Goal: Task Accomplishment & Management: Manage account settings

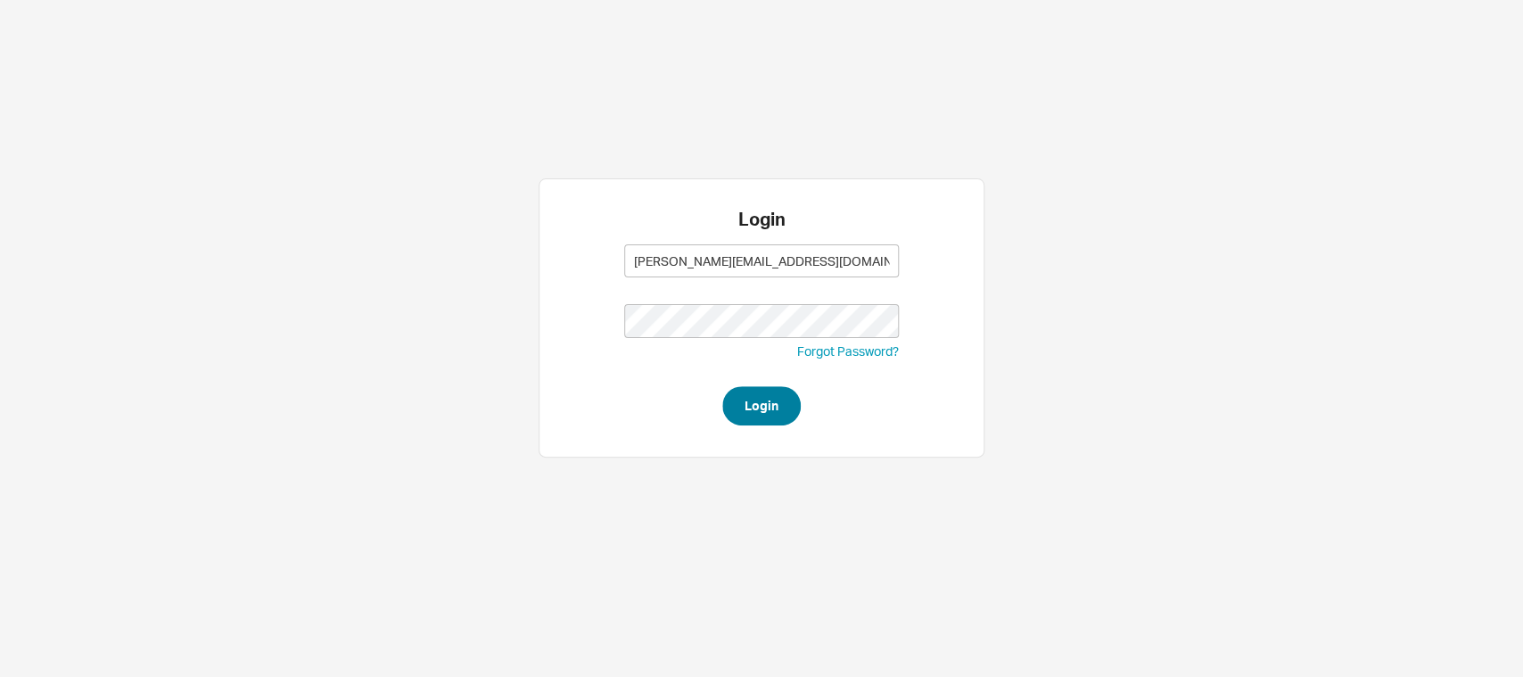
type input "[PERSON_NAME][EMAIL_ADDRESS][DOMAIN_NAME]"
click at [778, 404] on button "Login" at bounding box center [761, 405] width 78 height 39
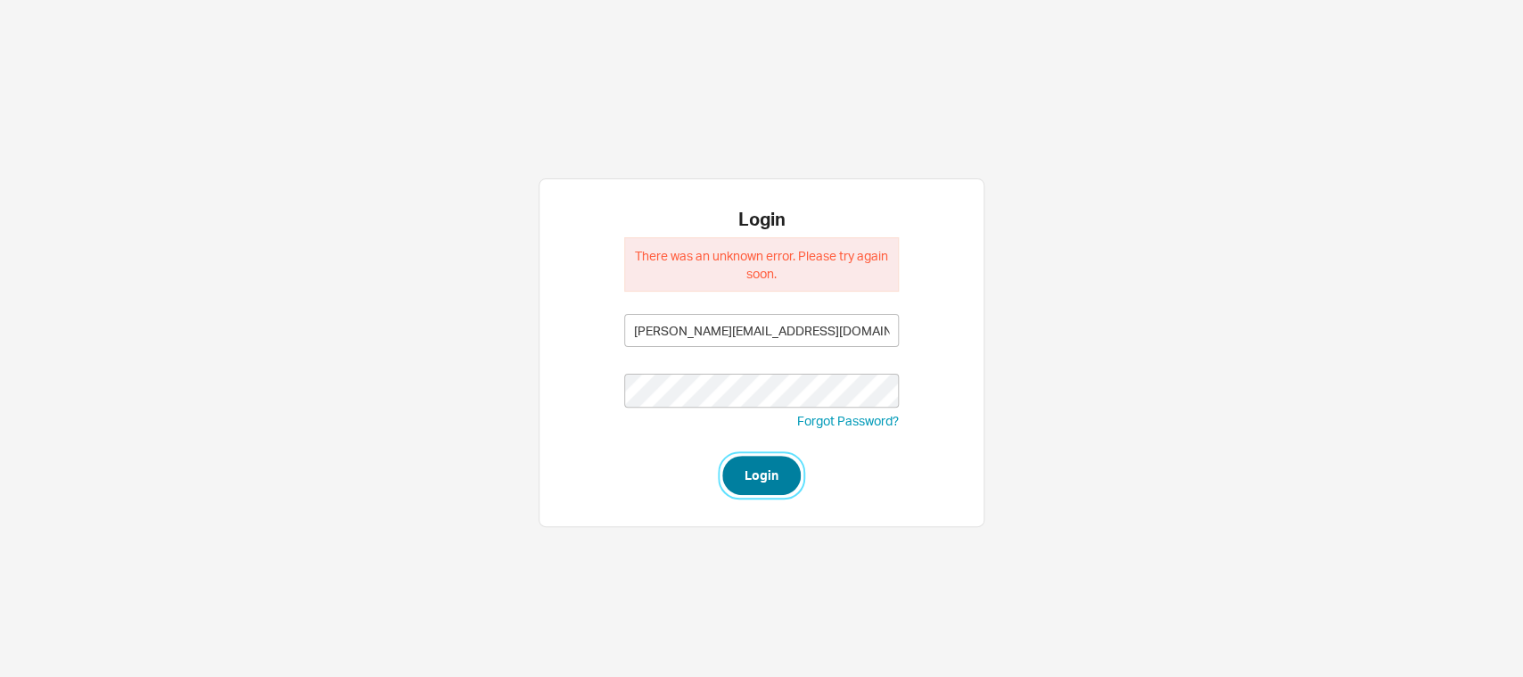
click at [754, 482] on button "Login" at bounding box center [761, 475] width 78 height 39
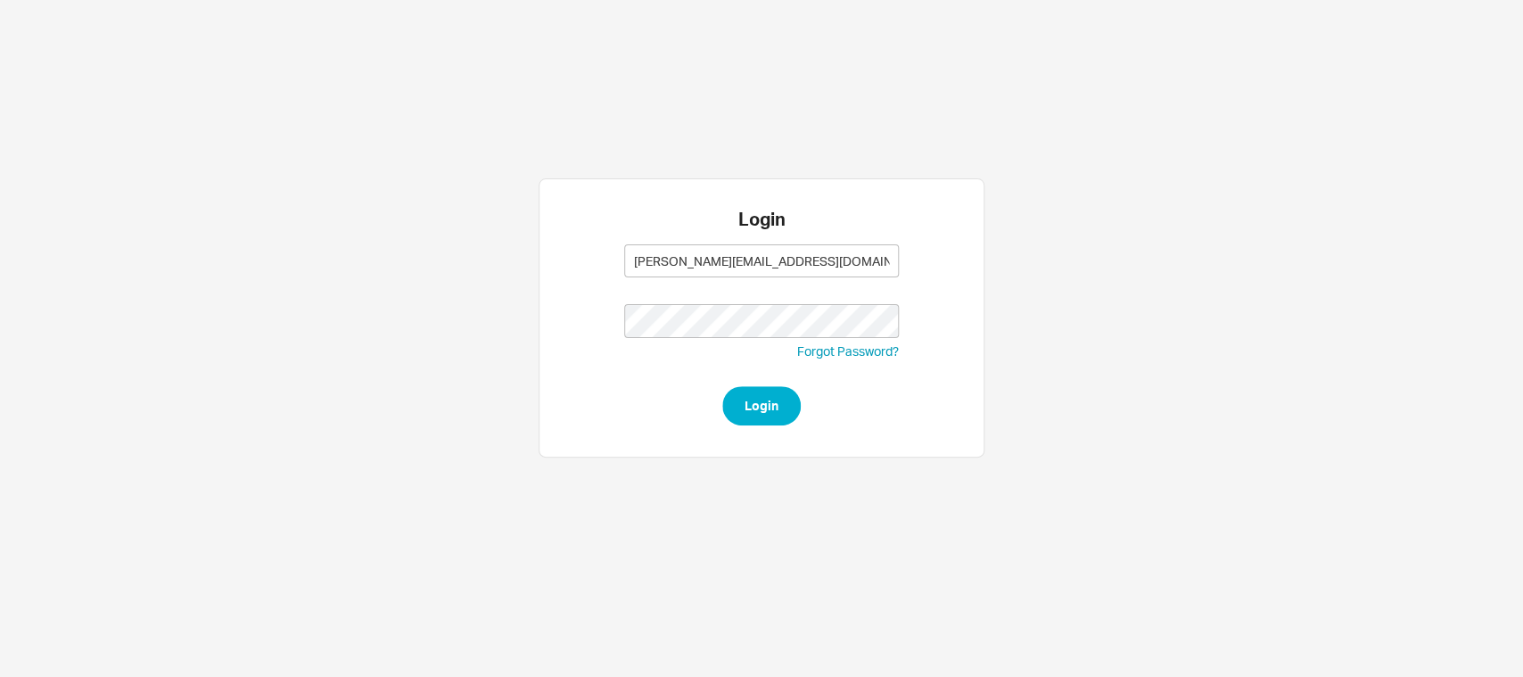
click at [753, 400] on button "Login" at bounding box center [761, 405] width 78 height 39
type input "[PERSON_NAME][EMAIL_ADDRESS][DOMAIN_NAME]"
click at [748, 392] on button "Login" at bounding box center [761, 405] width 78 height 39
type input "[PERSON_NAME][EMAIL_ADDRESS][DOMAIN_NAME]"
click at [757, 398] on button "Login" at bounding box center [761, 405] width 78 height 39
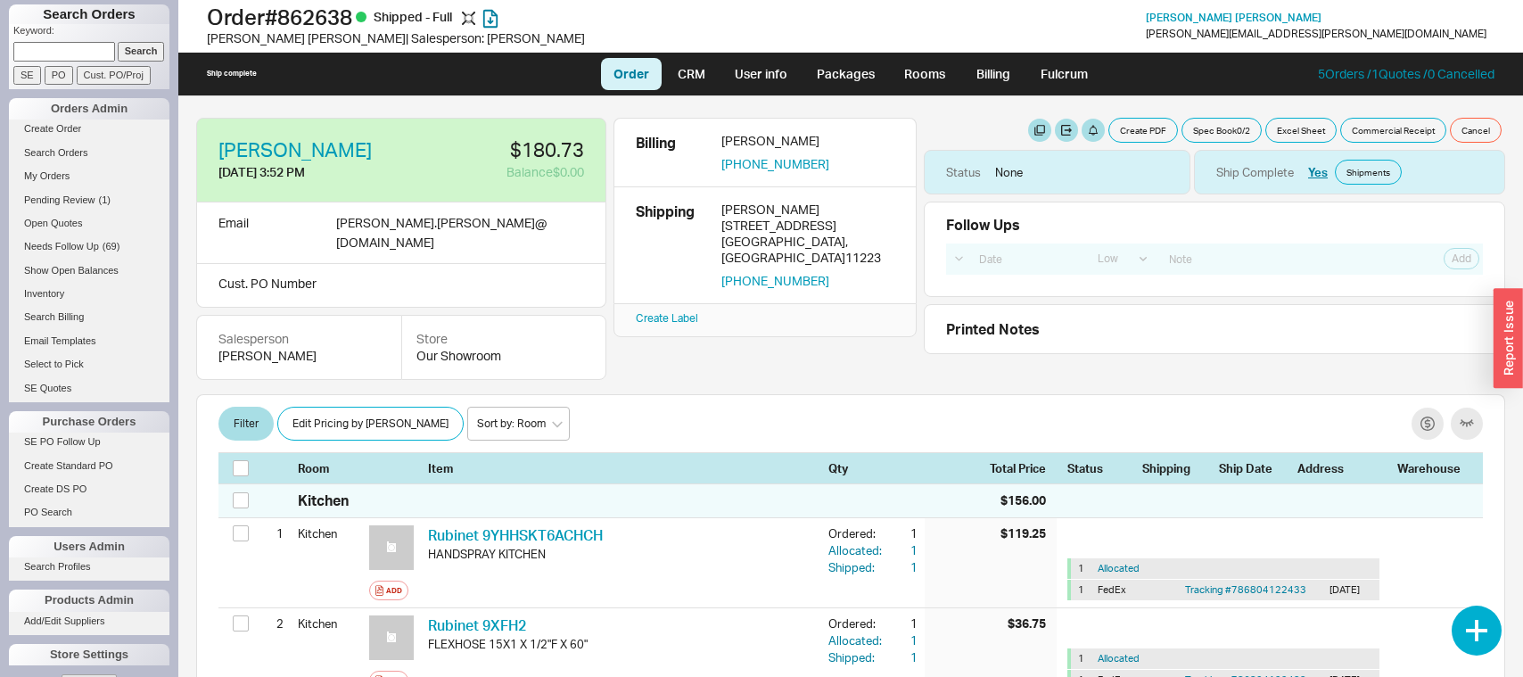
select select "LOW"
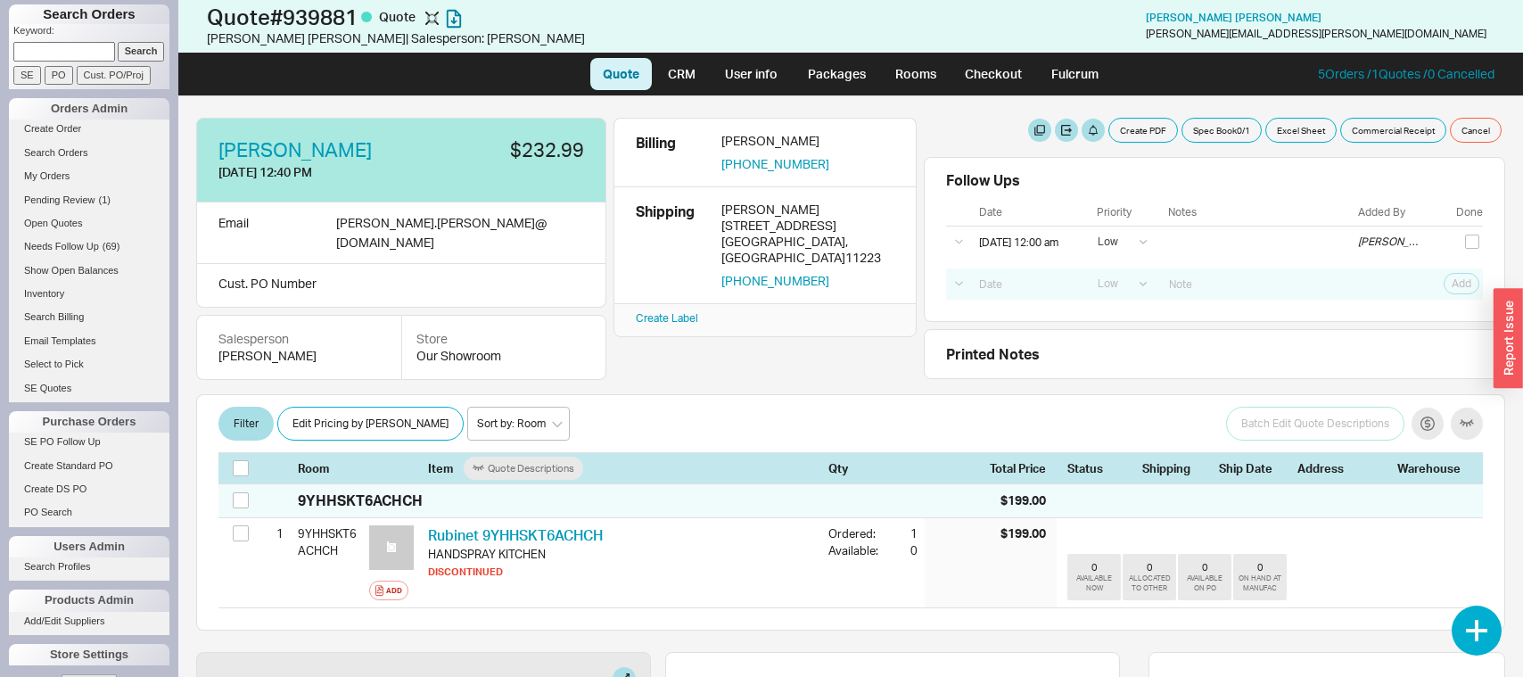
select select "LOW"
click at [1476, 133] on button "Cancel" at bounding box center [1476, 130] width 52 height 25
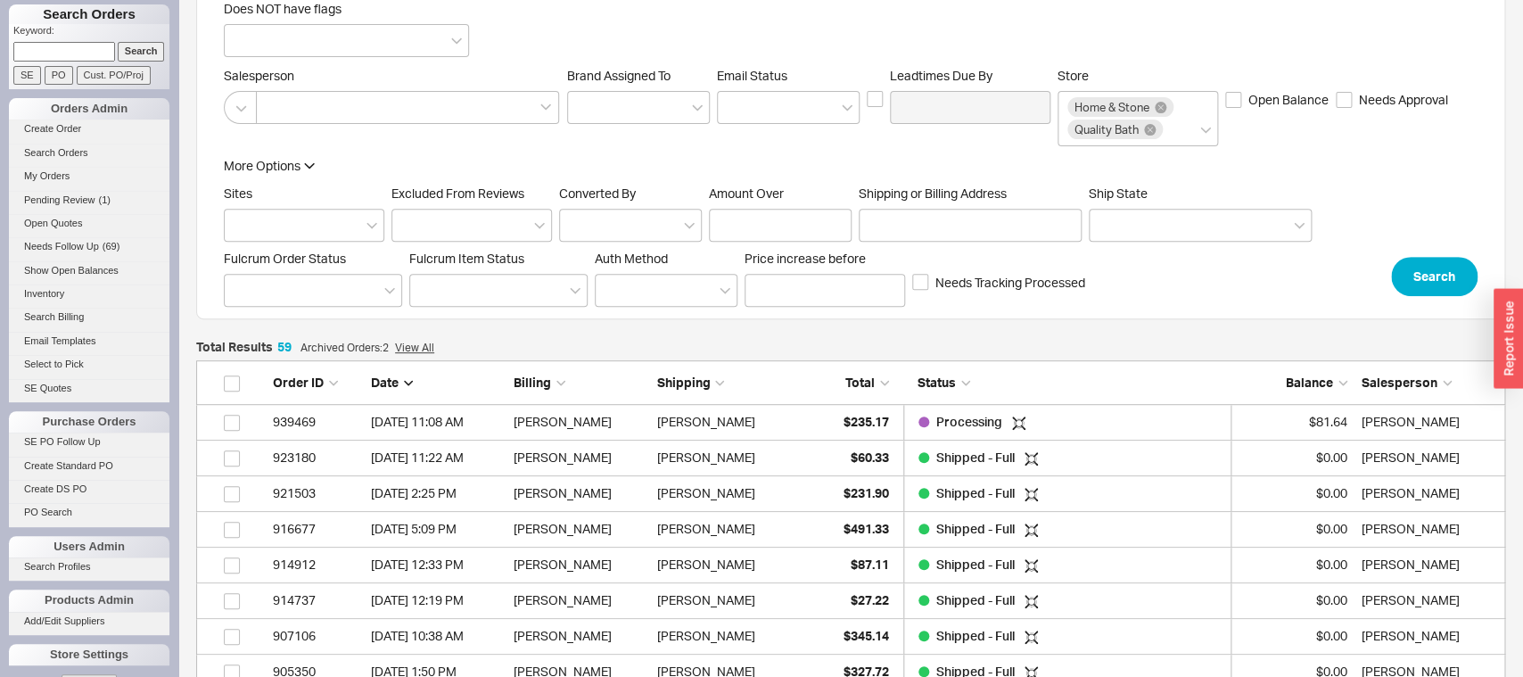
scroll to position [281, 0]
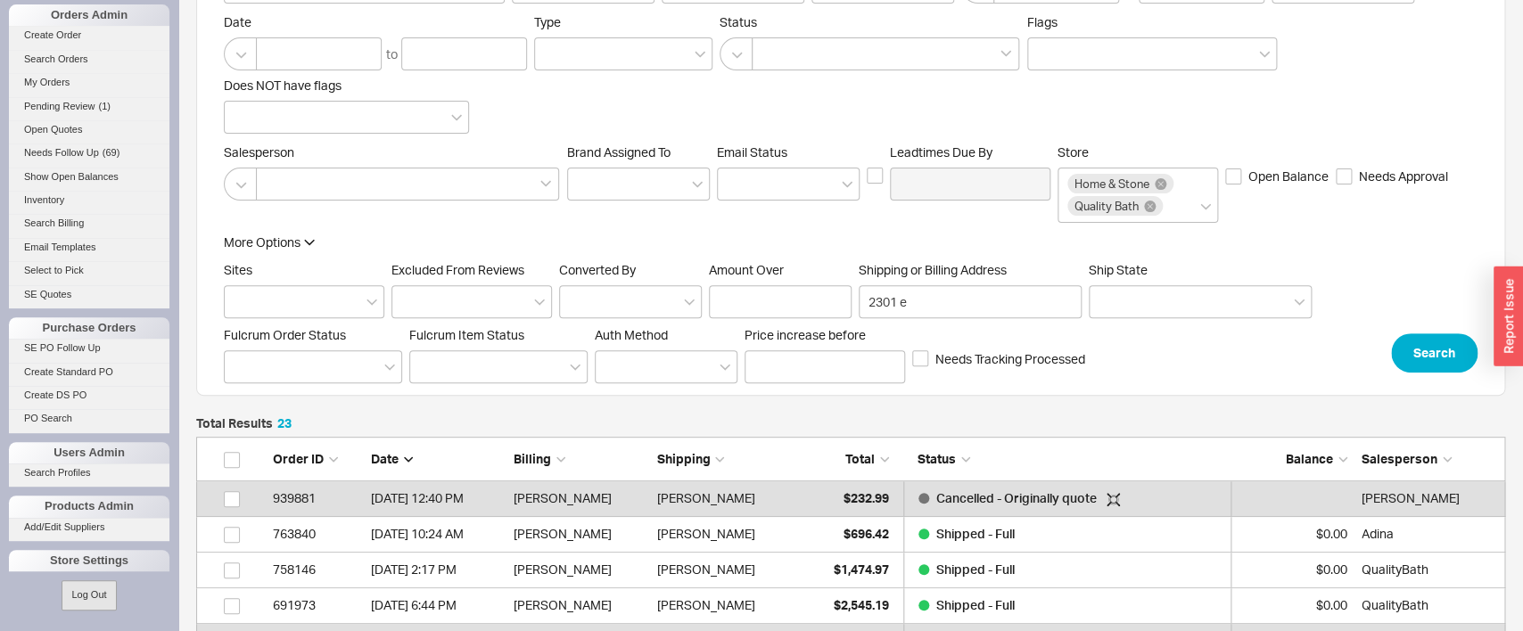
scroll to position [468, 0]
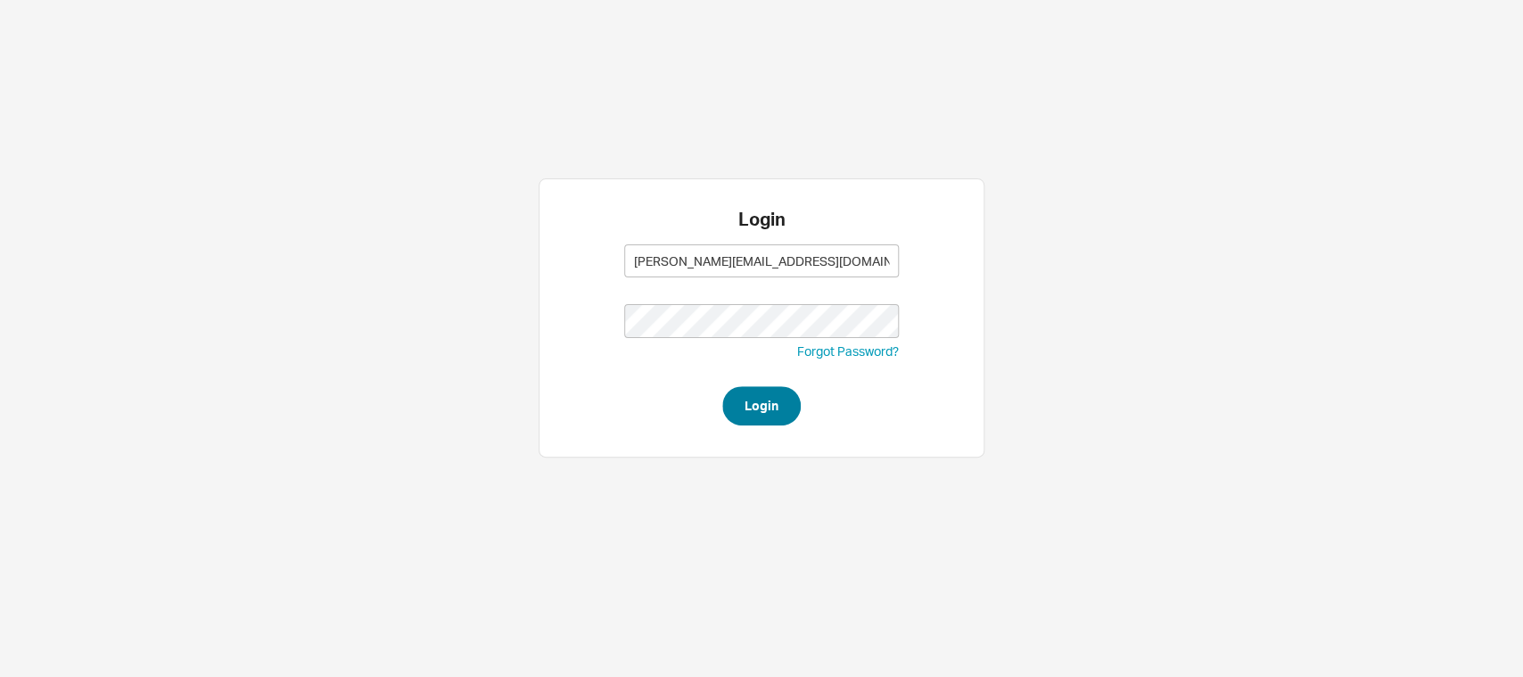
type input "[PERSON_NAME][EMAIL_ADDRESS][DOMAIN_NAME]"
click at [736, 422] on button "Login" at bounding box center [761, 405] width 78 height 39
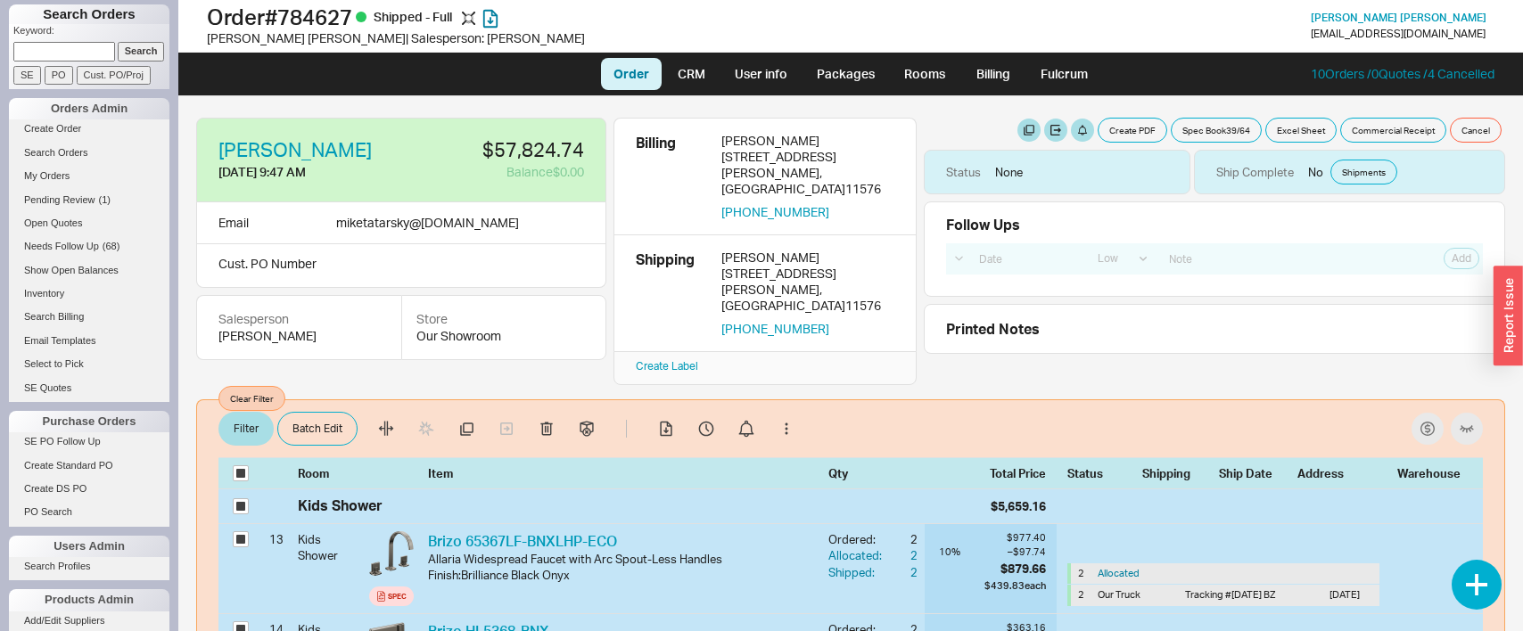
select select "LOW"
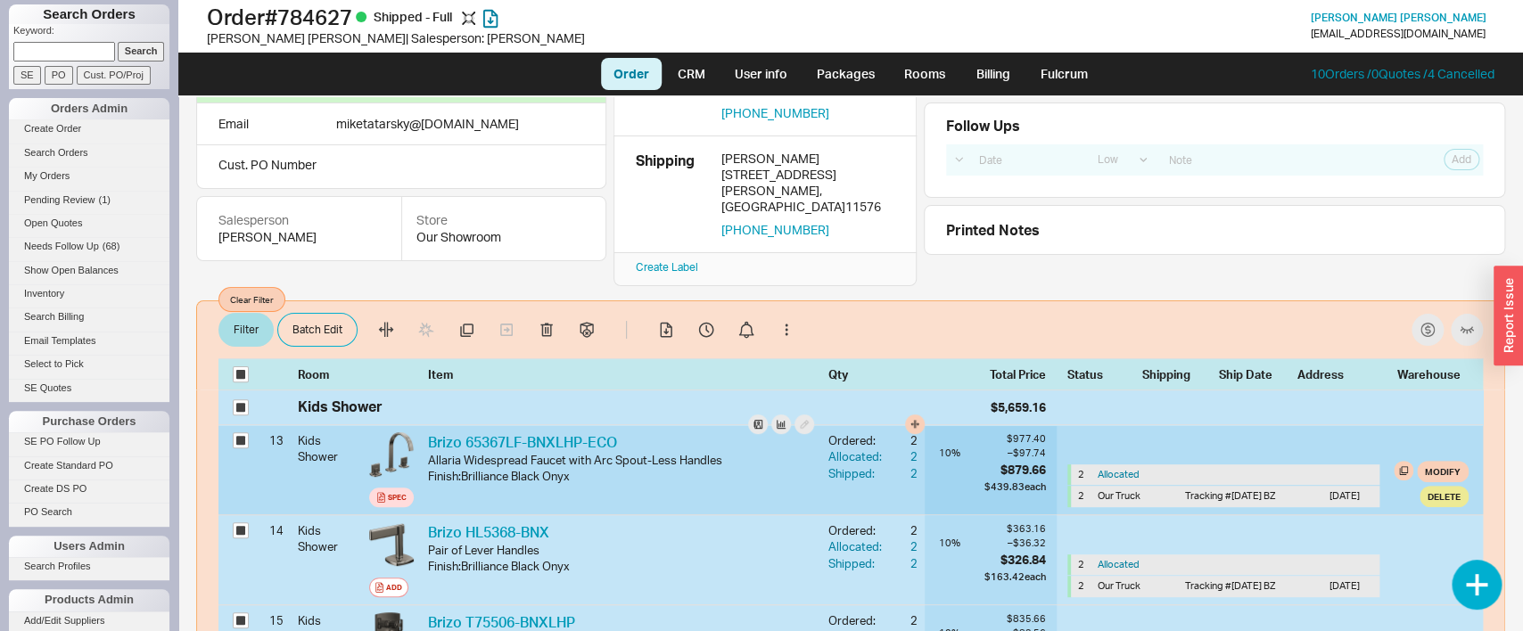
scroll to position [187, 0]
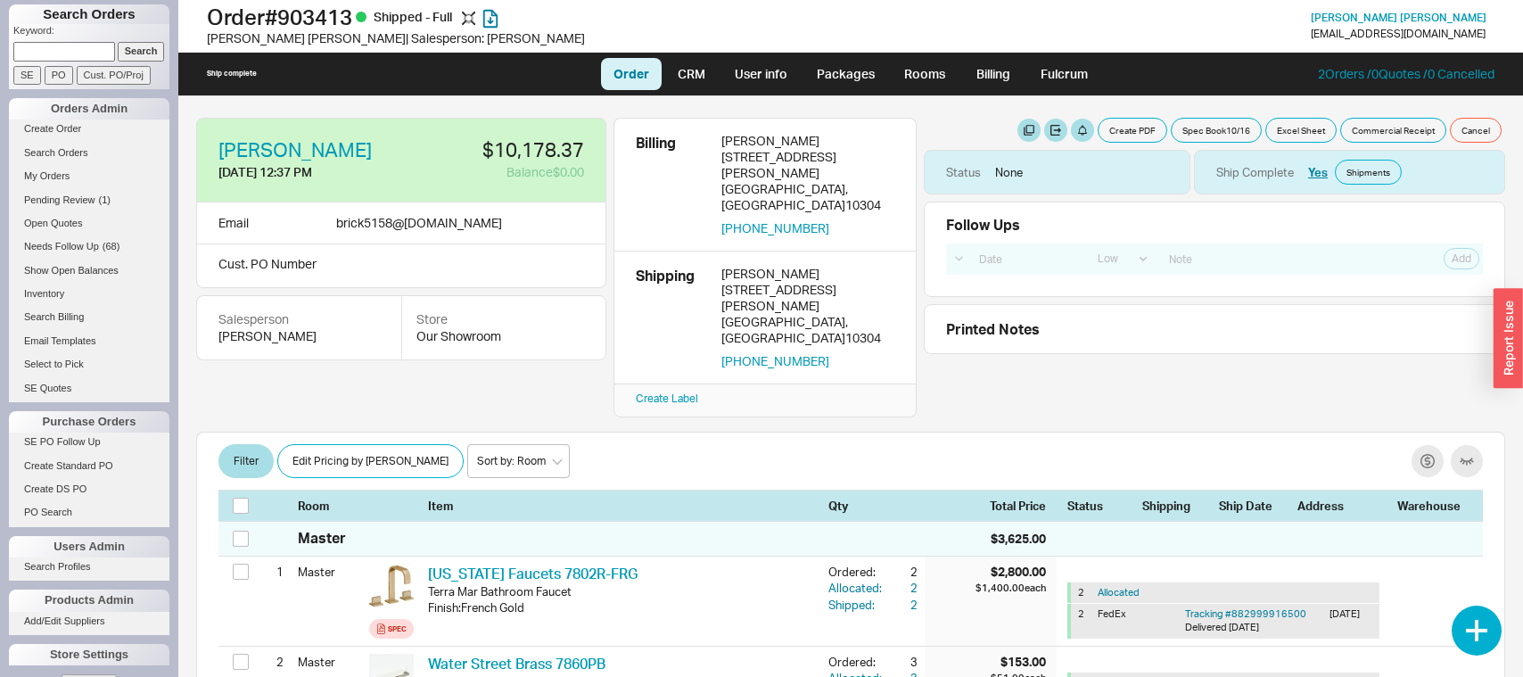
select select "LOW"
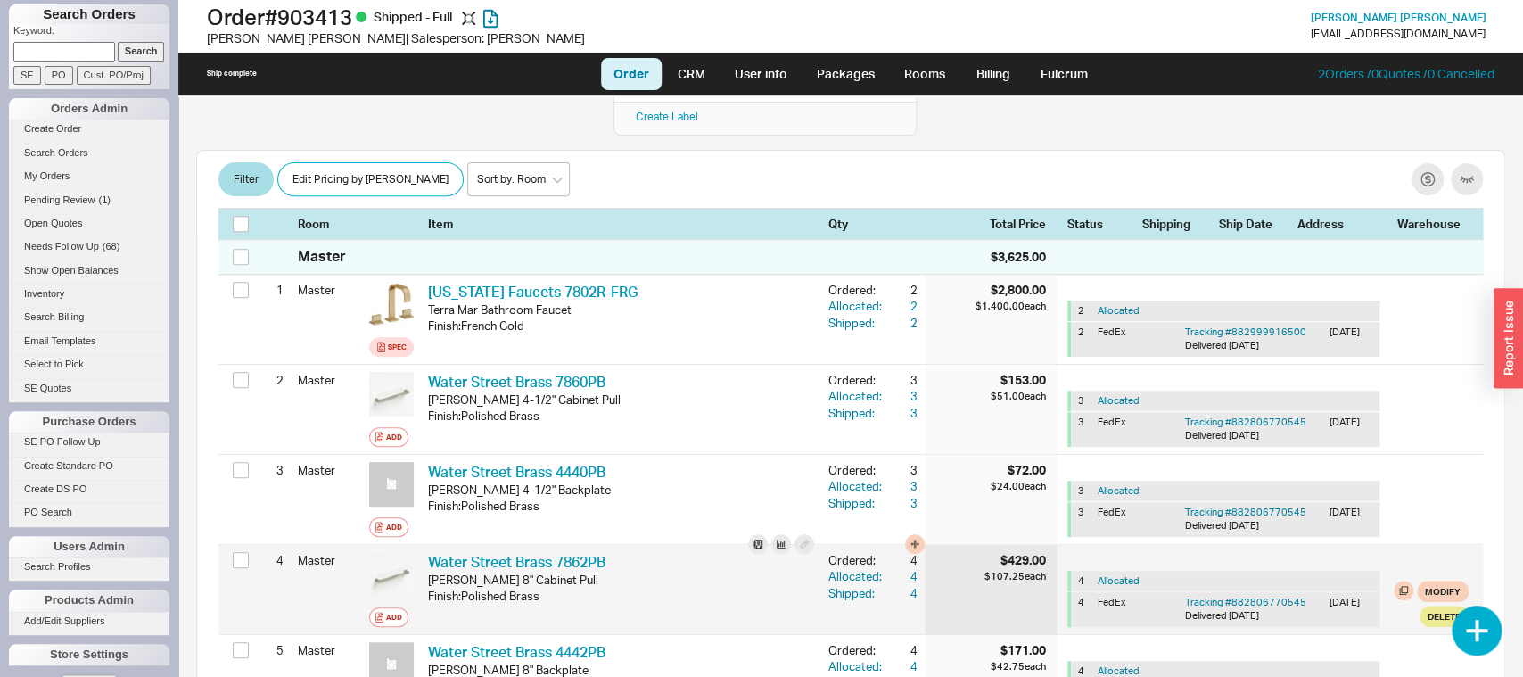
scroll to position [94, 0]
